Goal: Navigation & Orientation: Find specific page/section

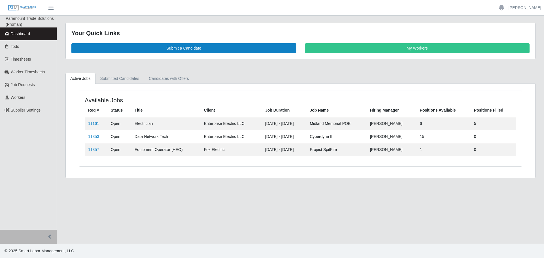
click at [206, 80] on ul "Active Jobs Submitted Candidates Candidates with Offers" at bounding box center [300, 78] width 470 height 11
click at [180, 78] on link "Candidates with Offers" at bounding box center [169, 78] width 50 height 11
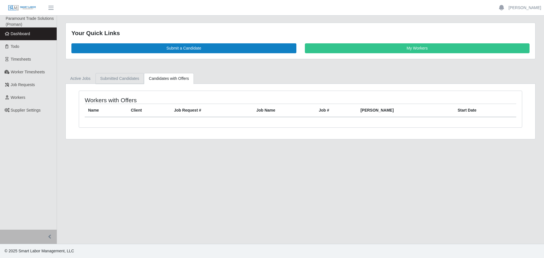
click at [135, 78] on link "Submitted Candidates" at bounding box center [119, 78] width 49 height 11
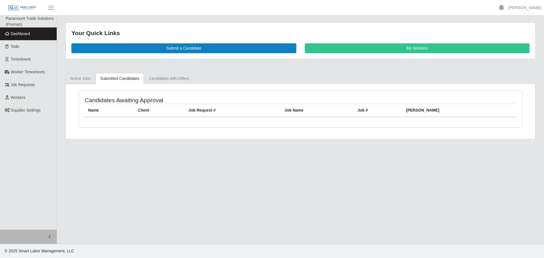
click at [85, 76] on link "Active Jobs" at bounding box center [80, 78] width 30 height 11
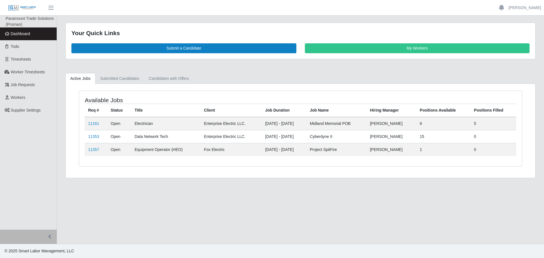
click at [24, 35] on span "Dashboard" at bounding box center [21, 33] width 20 height 5
